Goal: Navigation & Orientation: Find specific page/section

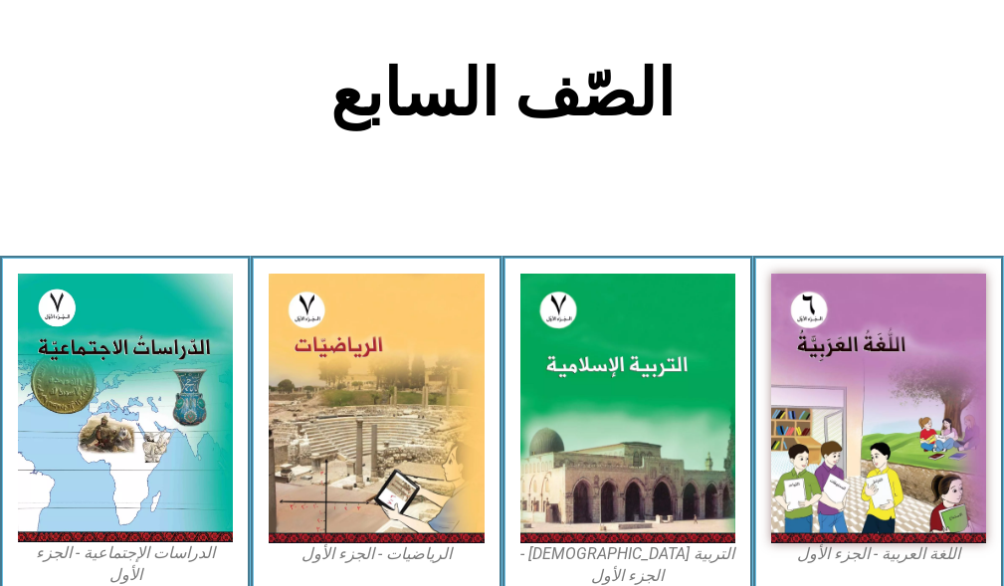
scroll to position [597, 0]
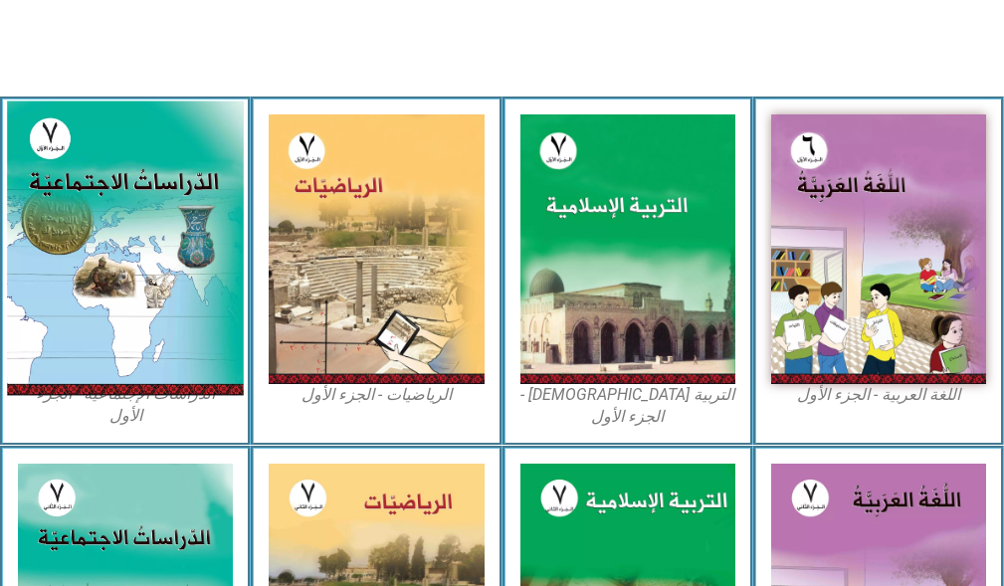
click at [127, 308] on img at bounding box center [125, 249] width 237 height 295
click at [146, 270] on img at bounding box center [125, 249] width 237 height 295
click at [94, 249] on img at bounding box center [125, 249] width 237 height 295
click at [144, 272] on img at bounding box center [125, 249] width 237 height 295
click at [60, 267] on img at bounding box center [125, 249] width 237 height 295
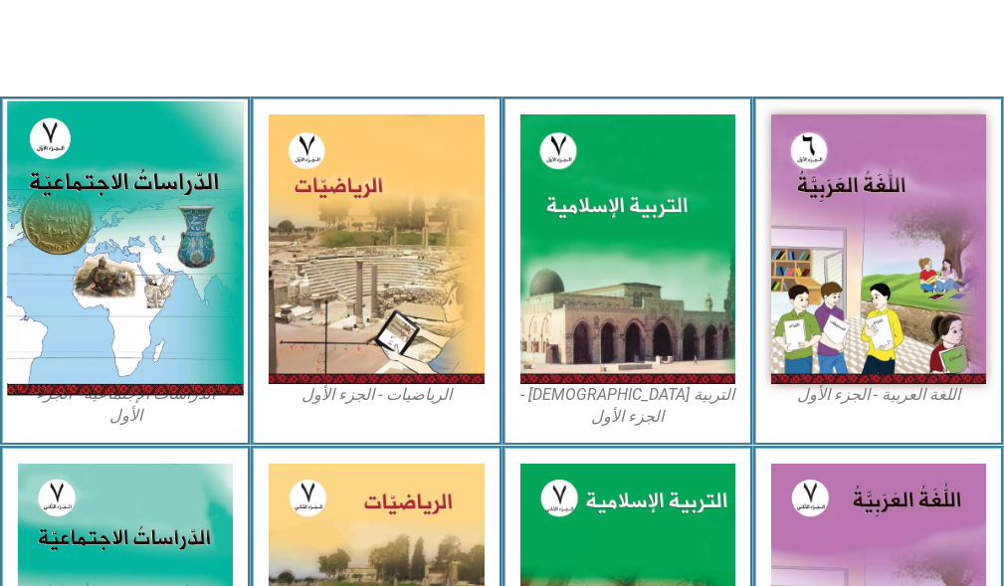
click at [60, 267] on img at bounding box center [125, 249] width 237 height 295
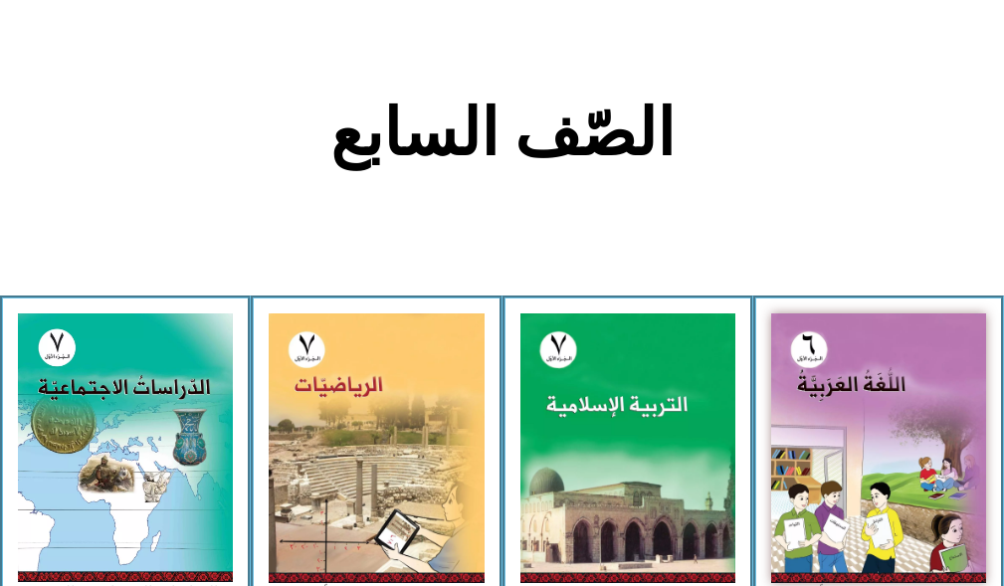
scroll to position [299, 0]
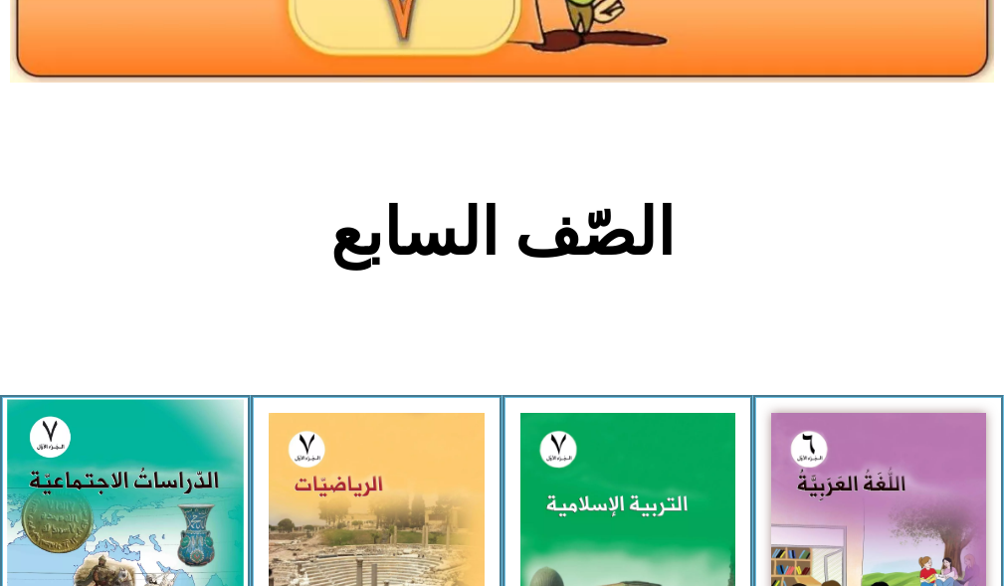
click at [127, 491] on img at bounding box center [125, 547] width 237 height 295
drag, startPoint x: 127, startPoint y: 491, endPoint x: 151, endPoint y: 544, distance: 58.8
click at [151, 544] on img at bounding box center [125, 547] width 237 height 295
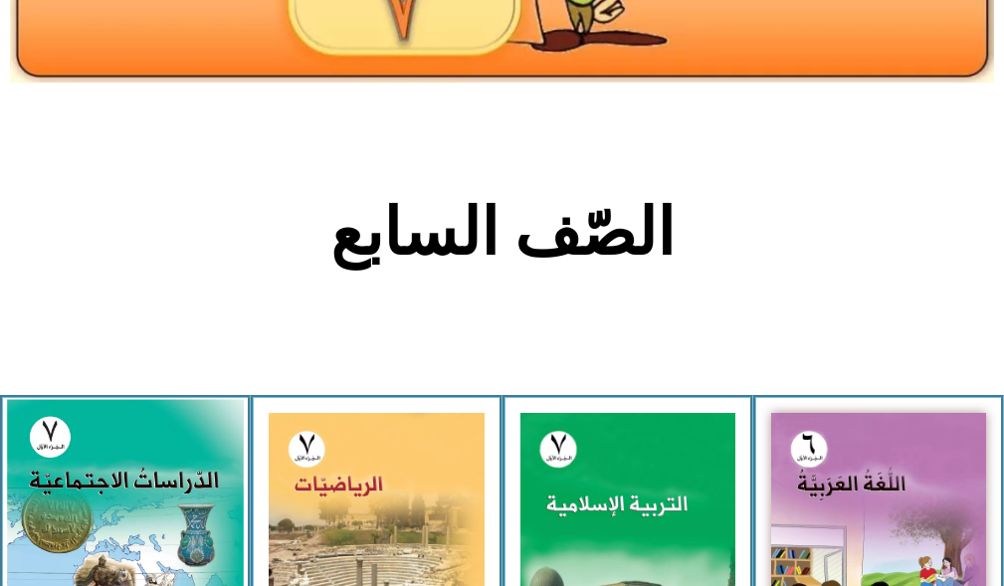
click at [151, 544] on img at bounding box center [125, 547] width 237 height 295
